Goal: Task Accomplishment & Management: Complete application form

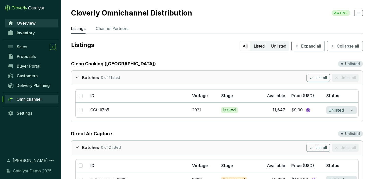
click at [22, 22] on span "Overview" at bounding box center [26, 23] width 19 height 5
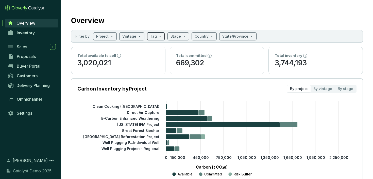
click at [159, 35] on span at bounding box center [156, 36] width 12 height 8
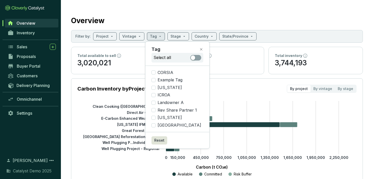
click at [263, 17] on div "Overview" at bounding box center [217, 19] width 292 height 13
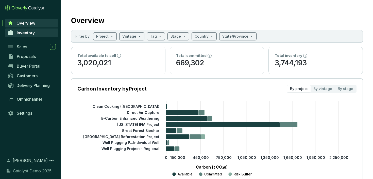
click at [27, 34] on span "Inventory" at bounding box center [26, 32] width 18 height 5
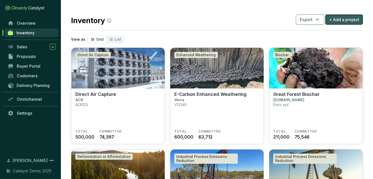
click at [334, 22] on span "+ Add a project" at bounding box center [344, 19] width 30 height 6
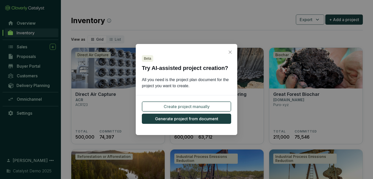
click at [214, 104] on button "Create project manually" at bounding box center [186, 106] width 89 height 10
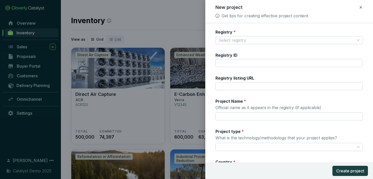
click at [361, 8] on icon at bounding box center [360, 7] width 2 height 2
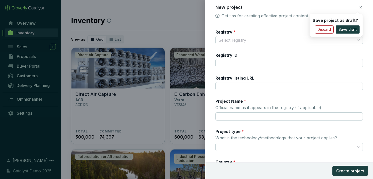
click at [329, 29] on span "Discard" at bounding box center [323, 29] width 13 height 5
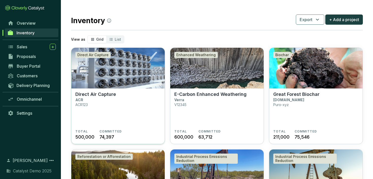
click at [138, 58] on img at bounding box center [117, 68] width 93 height 41
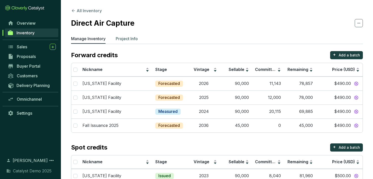
click at [133, 40] on p "Project Info" at bounding box center [127, 39] width 22 height 6
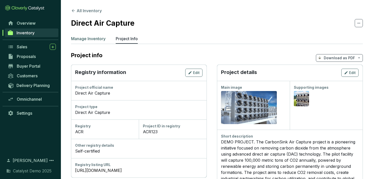
click at [98, 38] on p "Manage Inventory" at bounding box center [88, 39] width 35 height 6
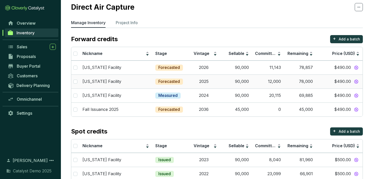
scroll to position [17, 0]
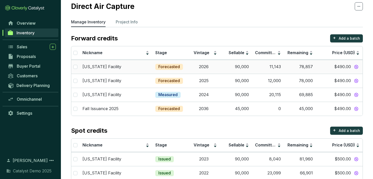
click at [124, 70] on td "[US_STATE] Facility" at bounding box center [115, 67] width 73 height 14
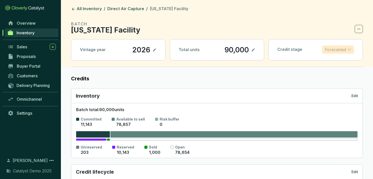
click at [348, 50] on span "Forecasted" at bounding box center [338, 50] width 26 height 8
click at [298, 61] on section "BATCH Wyoming Facility Vintage year 2026 Total units 90,000 Credit stage Foreca…" at bounding box center [217, 44] width 292 height 46
click at [359, 28] on icon at bounding box center [359, 29] width 4 height 6
click at [313, 25] on section "BATCH Wyoming Facility" at bounding box center [217, 27] width 292 height 12
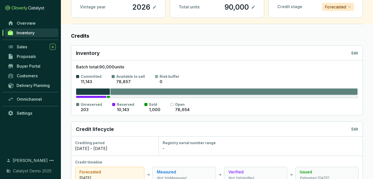
scroll to position [21, 0]
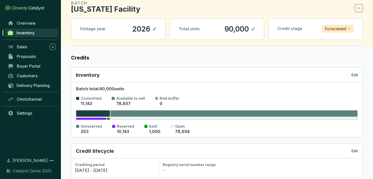
click at [354, 75] on p "Edit" at bounding box center [354, 74] width 7 height 5
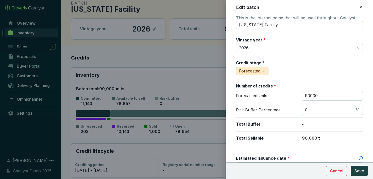
scroll to position [0, 0]
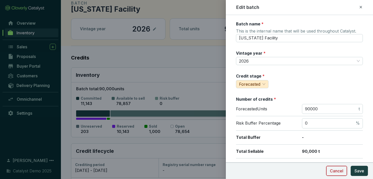
click at [339, 170] on span "Cancel" at bounding box center [336, 170] width 13 height 6
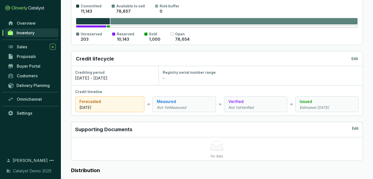
scroll to position [114, 0]
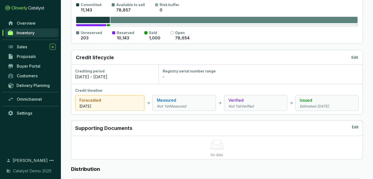
click at [354, 57] on p "Edit" at bounding box center [354, 57] width 7 height 5
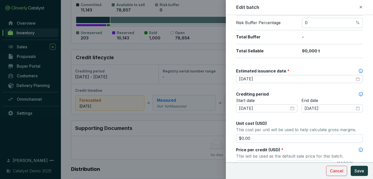
scroll to position [0, 0]
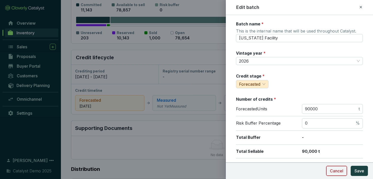
click at [342, 172] on span "Cancel" at bounding box center [336, 170] width 13 height 6
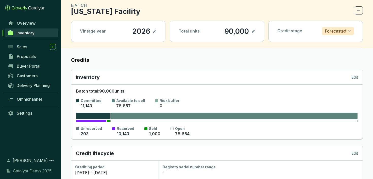
scroll to position [20, 0]
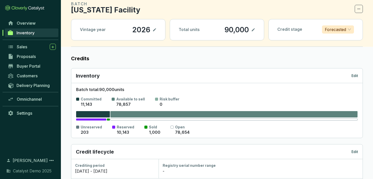
click at [352, 76] on p "Edit" at bounding box center [354, 75] width 7 height 5
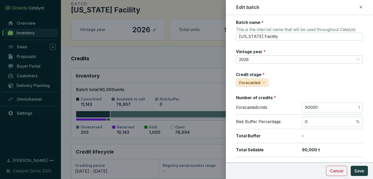
scroll to position [0, 0]
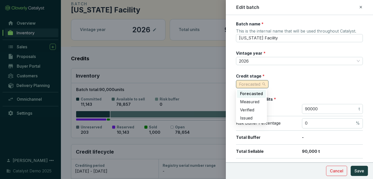
click at [266, 85] on div "Forecasted" at bounding box center [252, 84] width 32 height 8
click at [289, 87] on div "Credit stage * Forecasted" at bounding box center [299, 80] width 127 height 15
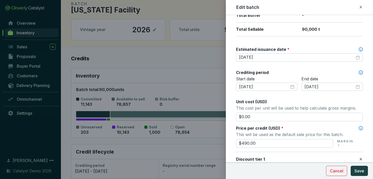
scroll to position [32, 0]
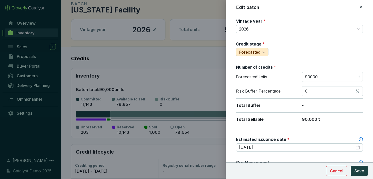
click at [360, 7] on icon at bounding box center [361, 7] width 4 height 6
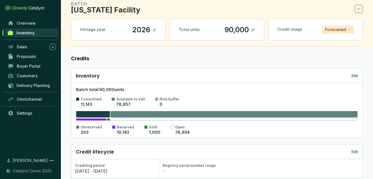
scroll to position [0, 0]
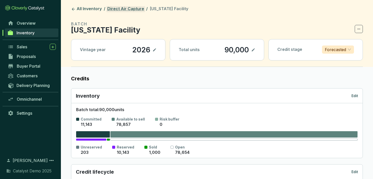
click at [131, 10] on link "Direct Air Capture" at bounding box center [125, 9] width 39 height 6
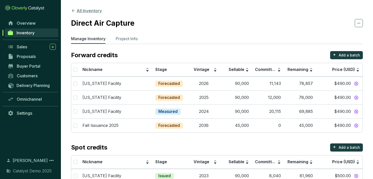
click at [87, 10] on button "All Inventory" at bounding box center [86, 11] width 31 height 6
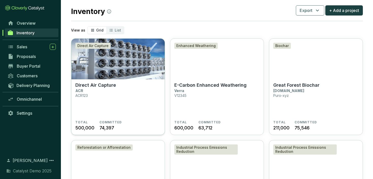
scroll to position [10, 0]
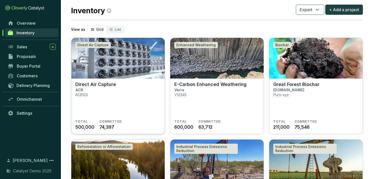
click at [108, 86] on p "Direct Air Capture" at bounding box center [95, 84] width 41 height 6
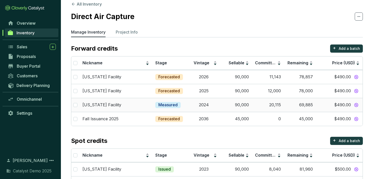
scroll to position [5, 0]
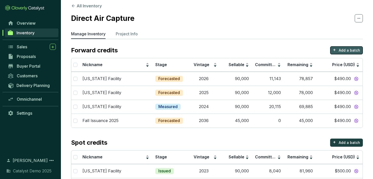
click at [342, 52] on p "Add a batch" at bounding box center [349, 50] width 21 height 5
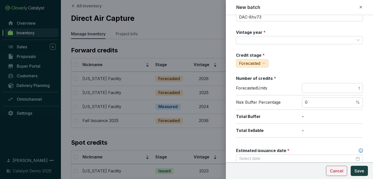
scroll to position [0, 0]
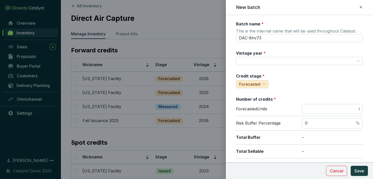
click at [360, 6] on icon at bounding box center [361, 7] width 4 height 6
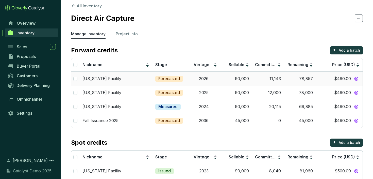
click at [133, 79] on div "[US_STATE] Facility" at bounding box center [115, 79] width 67 height 6
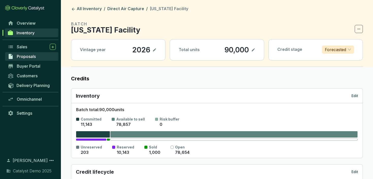
click at [29, 57] on span "Proposals" at bounding box center [26, 56] width 19 height 5
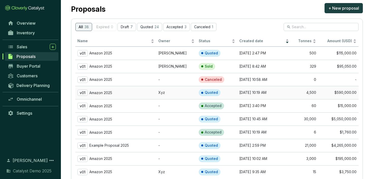
scroll to position [12, 0]
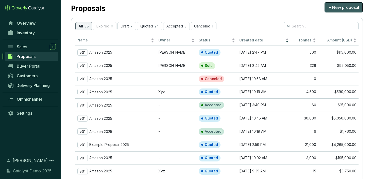
click at [349, 7] on span "+ New proposal" at bounding box center [343, 7] width 31 height 6
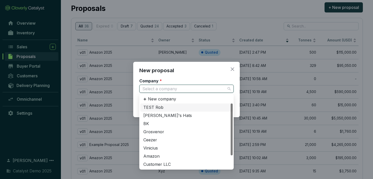
click at [191, 85] on input "Company *" at bounding box center [183, 89] width 83 height 8
click at [177, 115] on div "[PERSON_NAME]'s Hats" at bounding box center [186, 116] width 86 height 6
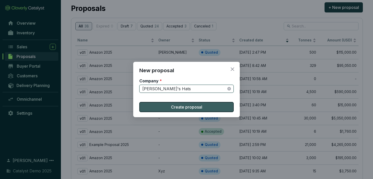
click at [187, 106] on span "Create proposal" at bounding box center [186, 107] width 31 height 6
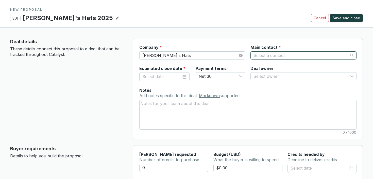
click at [266, 53] on input "Main contact *" at bounding box center [300, 55] width 95 height 8
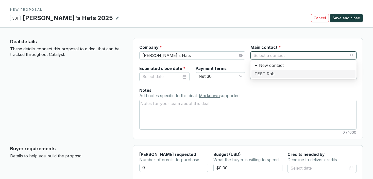
click at [227, 67] on div "Payment terms Net 30" at bounding box center [221, 72] width 50 height 15
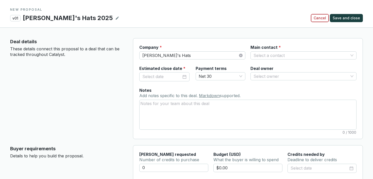
click at [322, 19] on span "Cancel" at bounding box center [320, 17] width 12 height 5
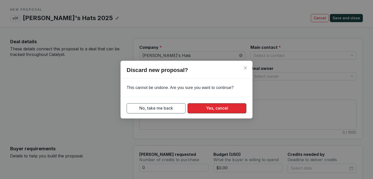
click at [194, 106] on button "Yes, cancel" at bounding box center [216, 108] width 59 height 10
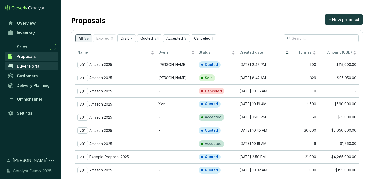
click at [28, 67] on span "Buyer Portal" at bounding box center [29, 65] width 24 height 5
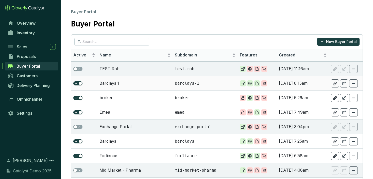
click at [157, 83] on td "Barclays 1" at bounding box center [134, 83] width 75 height 14
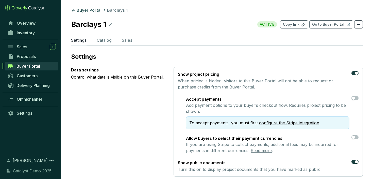
scroll to position [0, 0]
click at [109, 39] on p "Catalog" at bounding box center [104, 40] width 15 height 6
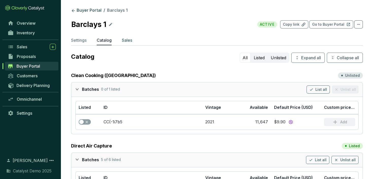
click at [127, 41] on p "Sales" at bounding box center [127, 40] width 10 height 6
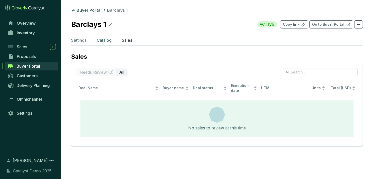
click at [108, 39] on p "Catalog" at bounding box center [104, 40] width 15 height 6
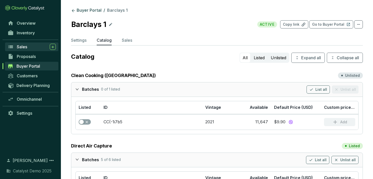
click at [27, 48] on span "Sales" at bounding box center [22, 46] width 10 height 5
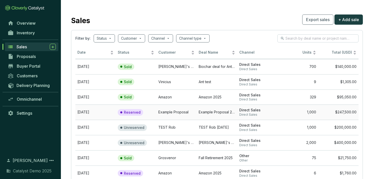
click at [158, 111] on td "Example Proposal" at bounding box center [176, 111] width 40 height 15
